Goal: Task Accomplishment & Management: Use online tool/utility

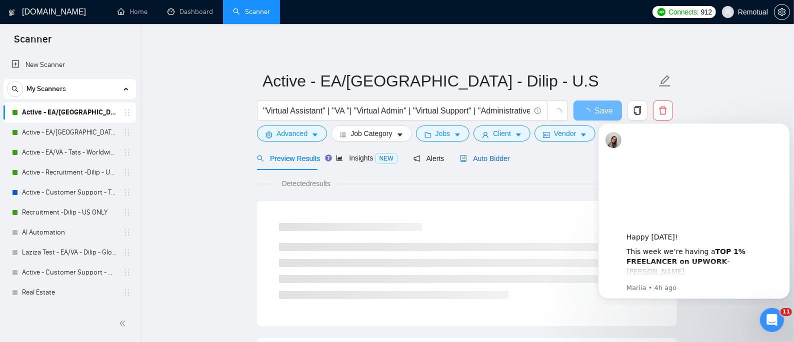
click at [490, 162] on span "Auto Bidder" at bounding box center [484, 158] width 49 height 8
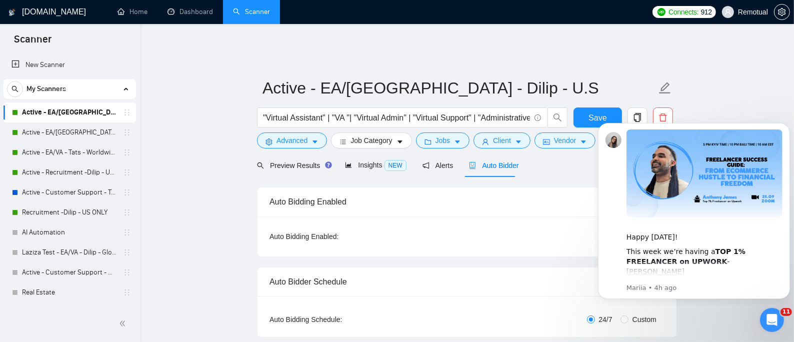
click at [64, 166] on link "Active - Recruitment -Dilip - US General" at bounding box center [69, 172] width 95 height 20
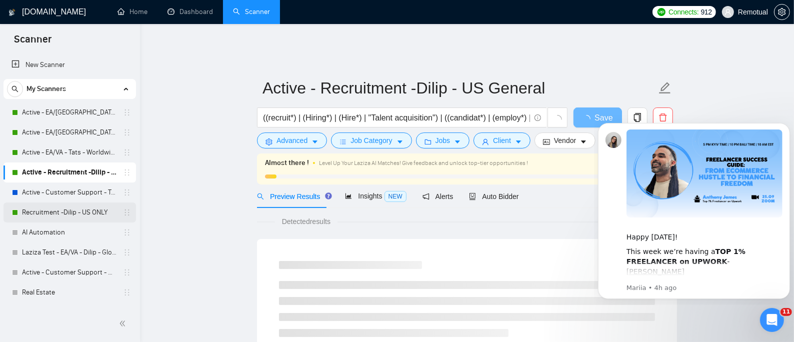
click at [78, 215] on link "Recruitment -Dilip - US ONLY" at bounding box center [69, 212] width 95 height 20
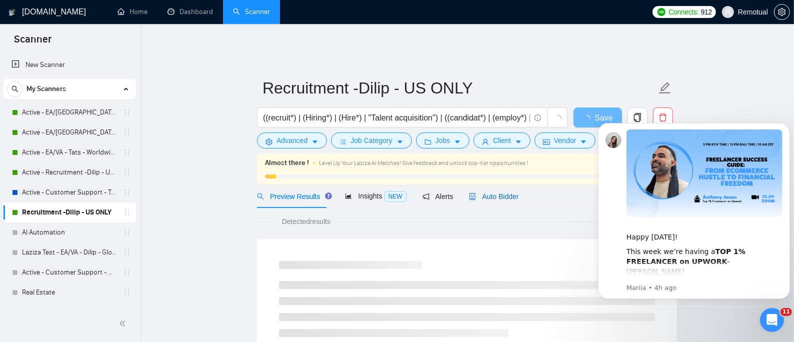
click at [483, 192] on span "Auto Bidder" at bounding box center [493, 196] width 49 height 8
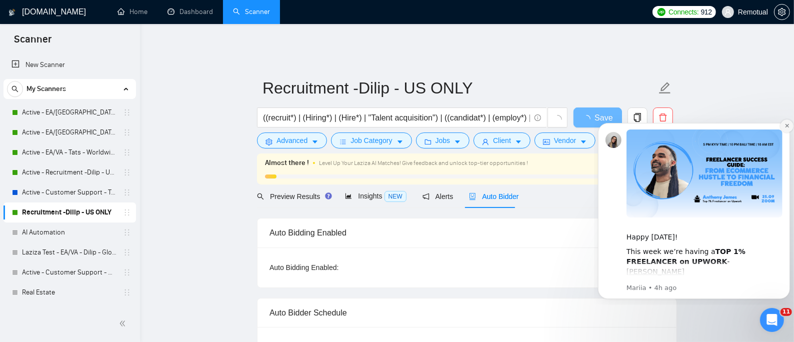
click at [785, 126] on icon "Dismiss notification" at bounding box center [785, 124] width 3 height 3
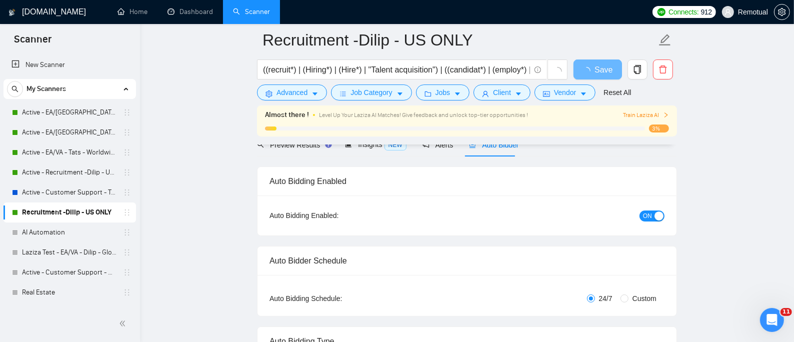
scroll to position [66, 0]
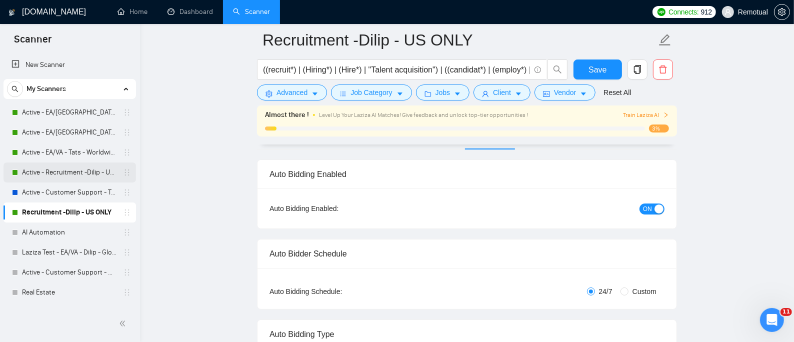
click at [85, 166] on link "Active - Recruitment -Dilip - US General" at bounding box center [69, 172] width 95 height 20
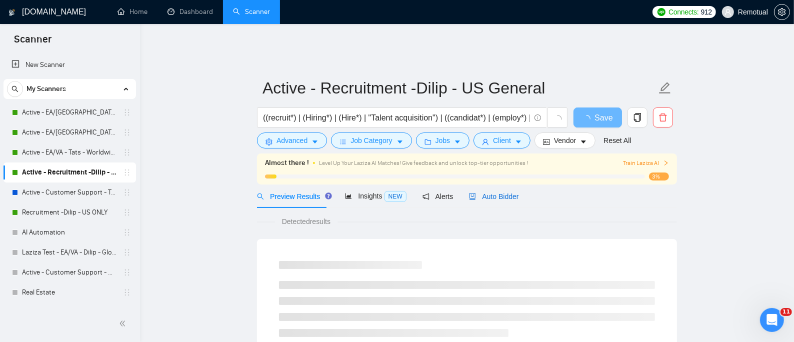
click at [498, 192] on span "Auto Bidder" at bounding box center [493, 196] width 49 height 8
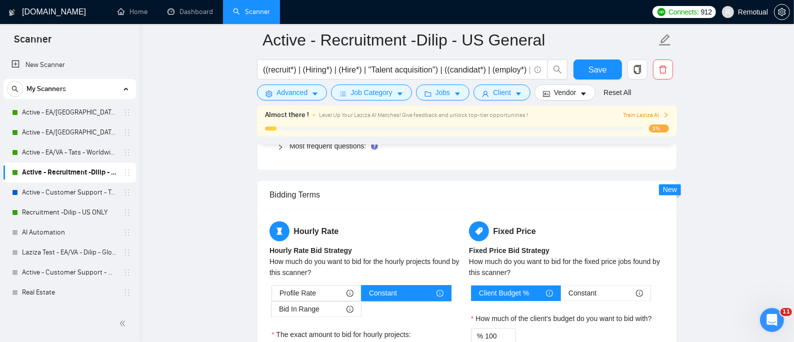
scroll to position [1599, 0]
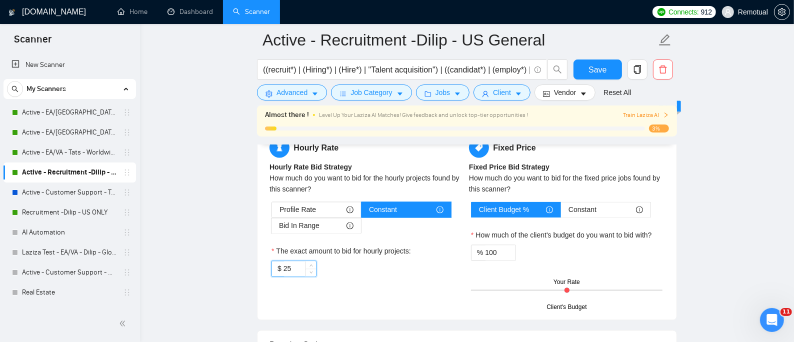
click at [296, 261] on input "25" at bounding box center [299, 268] width 32 height 15
type input "2"
click at [359, 280] on div "Hourly Rate Hourly Rate Bid Strategy How much do you want to bid for the hourly…" at bounding box center [366, 212] width 199 height 151
click at [292, 261] on input "35" at bounding box center [299, 268] width 32 height 15
type input "3"
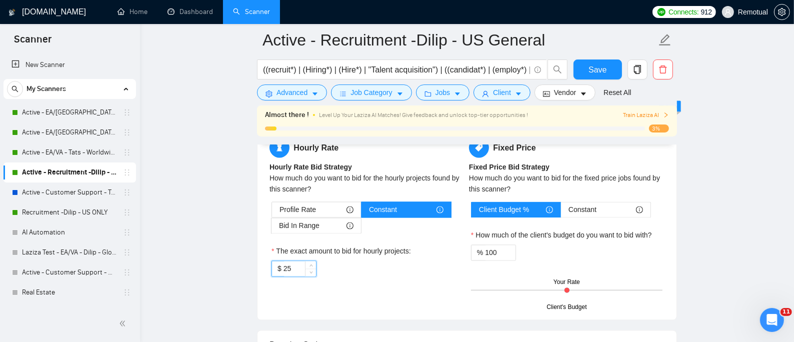
type input "2"
type input "35"
click at [606, 70] on button "Save" at bounding box center [597, 69] width 48 height 20
click at [92, 211] on link "Recruitment -Dilip - US ONLY" at bounding box center [69, 212] width 95 height 20
